Goal: Navigation & Orientation: Find specific page/section

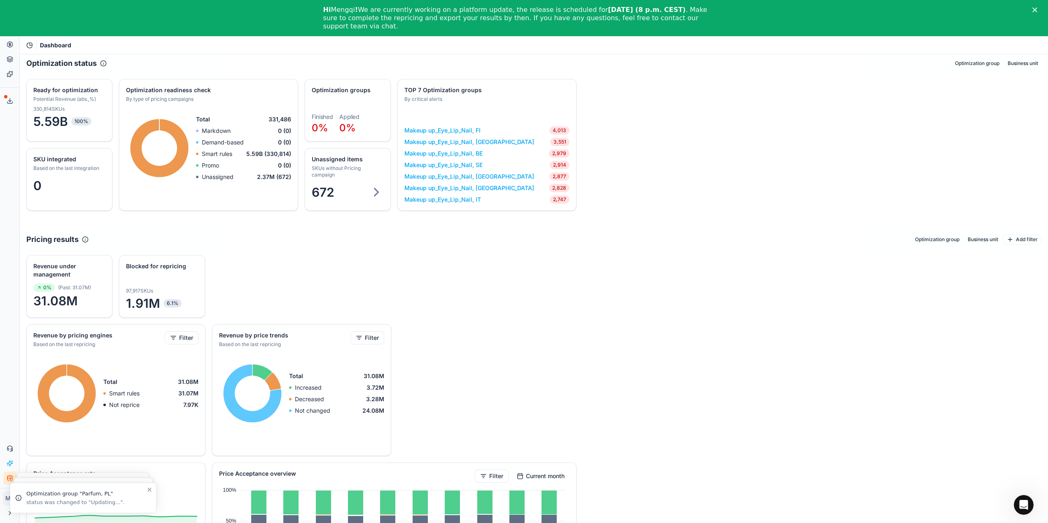
drag, startPoint x: 690, startPoint y: 248, endPoint x: 664, endPoint y: 44, distance: 205.8
click at [690, 233] on div "Pricing results Optimization group Business unit Add filter" at bounding box center [534, 240] width 1028 height 18
